Goal: Find specific page/section: Find specific page/section

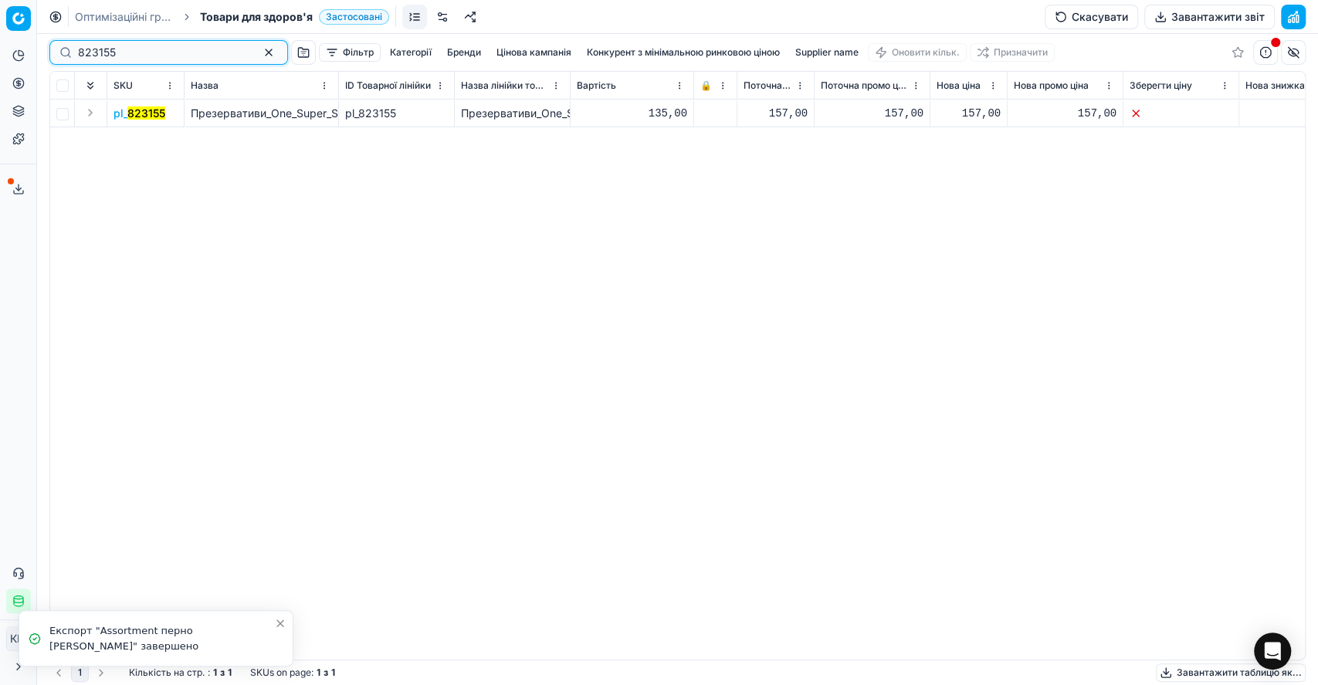
drag, startPoint x: 135, startPoint y: 54, endPoint x: 59, endPoint y: 48, distance: 75.9
click at [59, 48] on div "823155" at bounding box center [168, 52] width 239 height 25
paste input "1070216"
click at [93, 116] on button "Expand" at bounding box center [90, 112] width 19 height 19
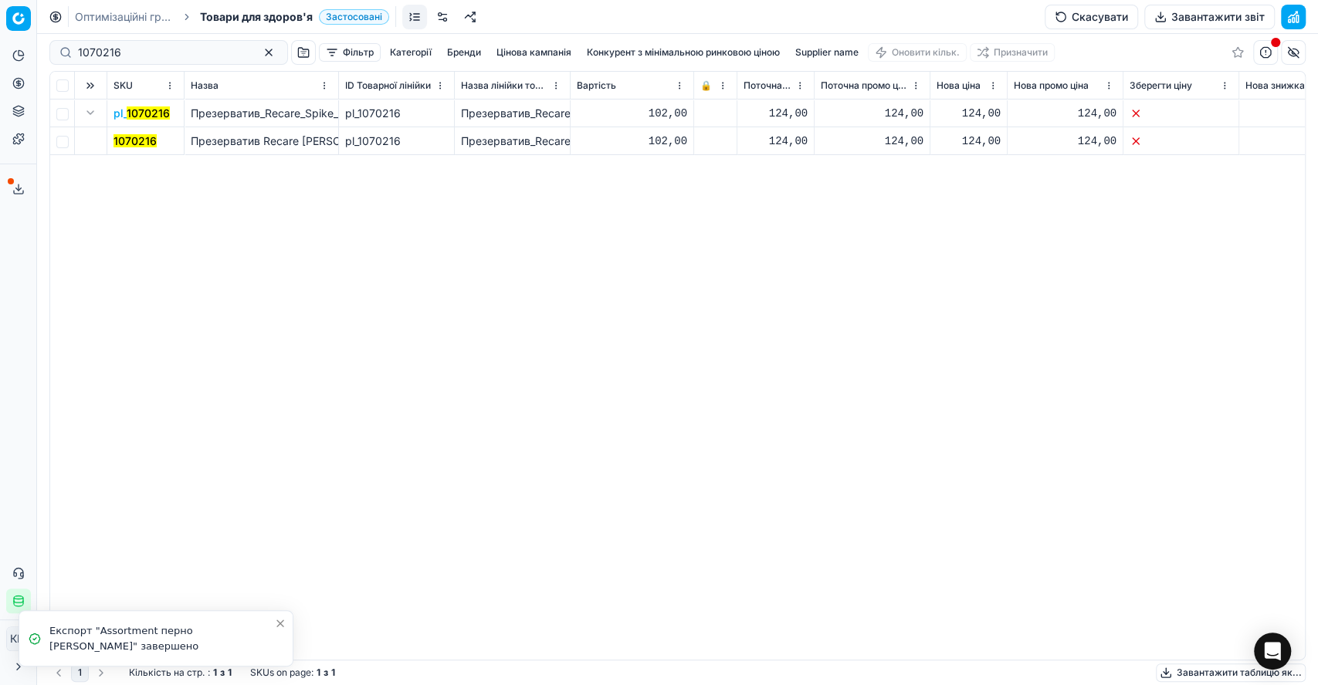
click at [132, 136] on mark "1070216" at bounding box center [134, 140] width 43 height 13
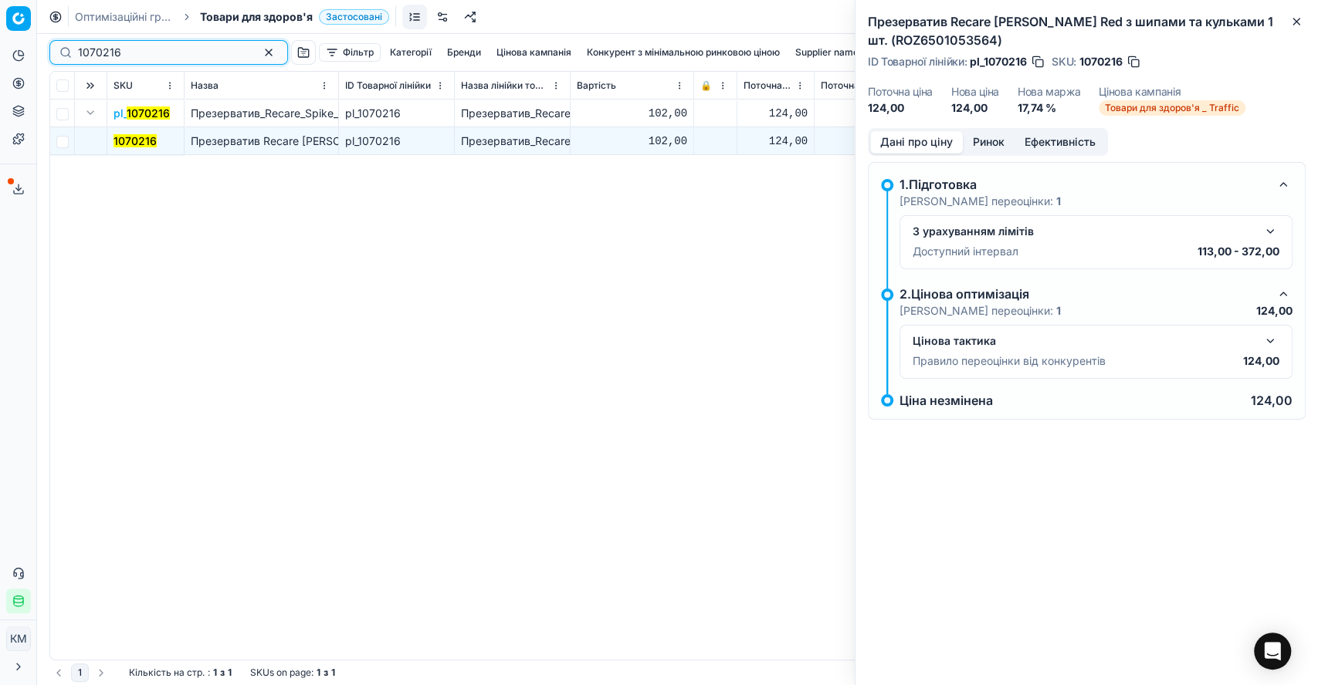
drag, startPoint x: 128, startPoint y: 54, endPoint x: 55, endPoint y: 51, distance: 73.4
click at [55, 51] on div "1070216" at bounding box center [168, 52] width 239 height 25
paste input "823148"
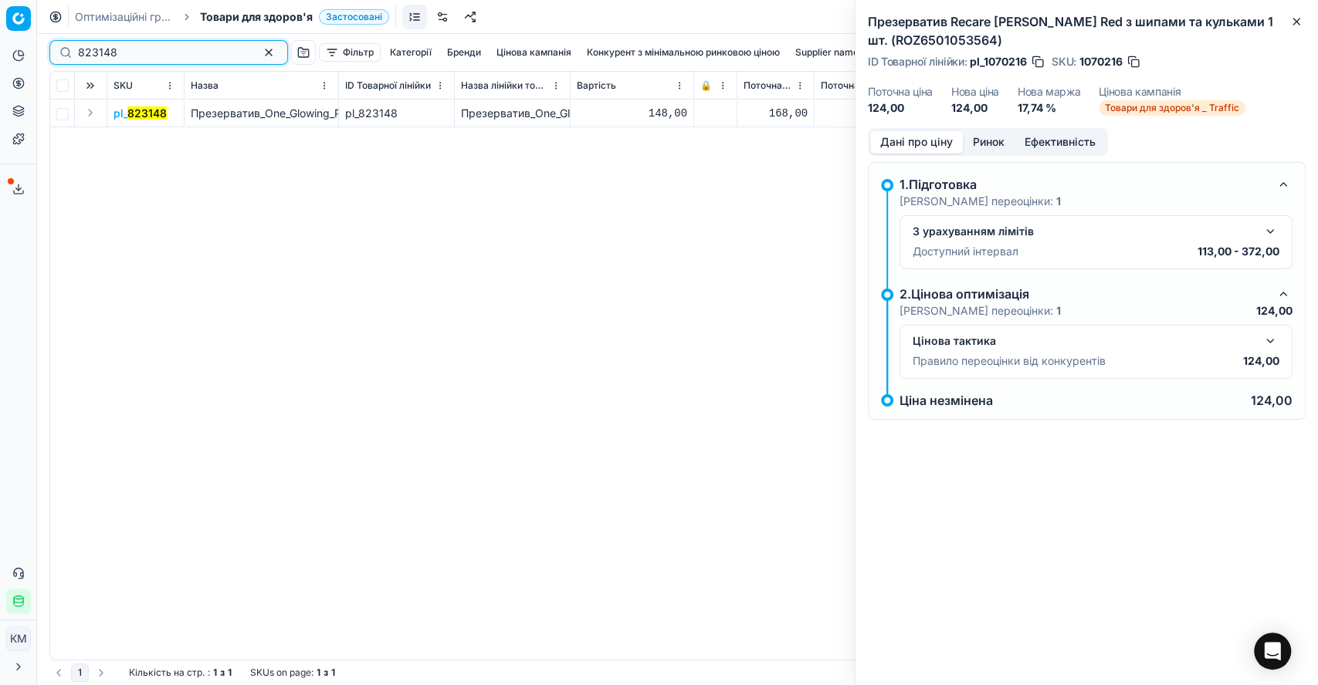
type input "823148"
click at [92, 111] on button "Expand" at bounding box center [90, 112] width 19 height 19
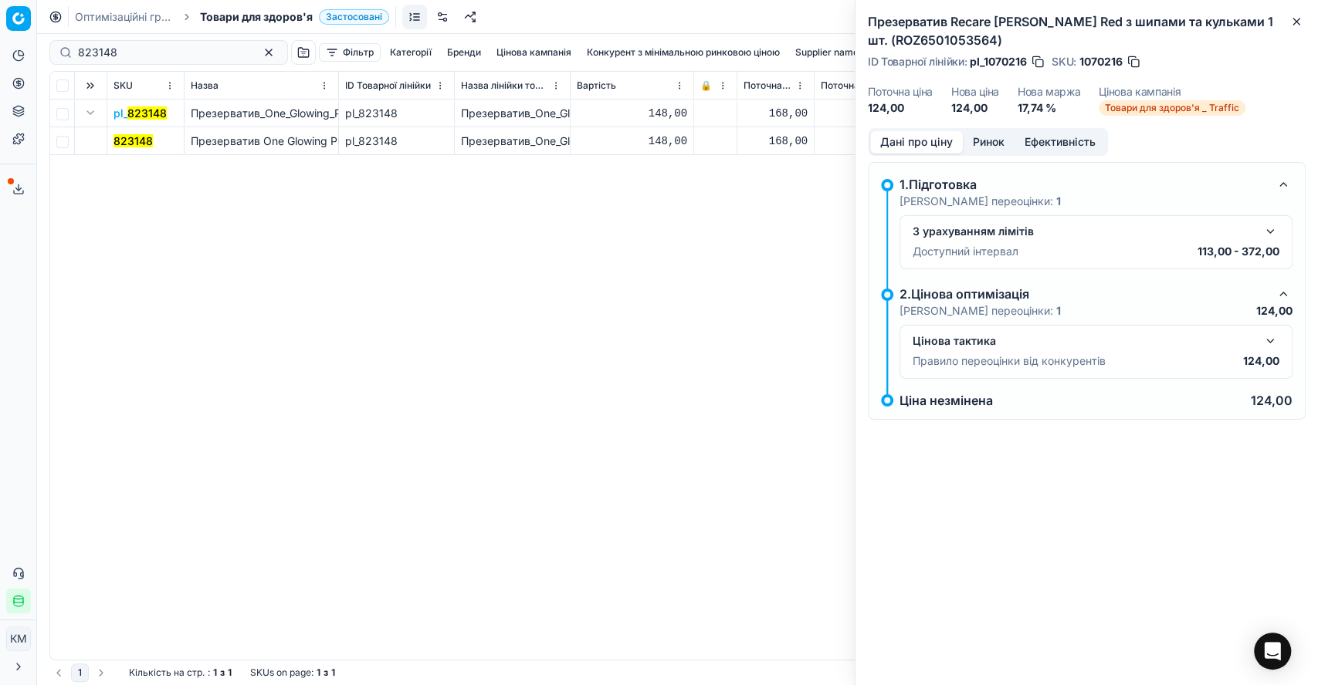
click at [144, 138] on mark "823148" at bounding box center [132, 140] width 39 height 13
